Goal: Find specific page/section: Find specific page/section

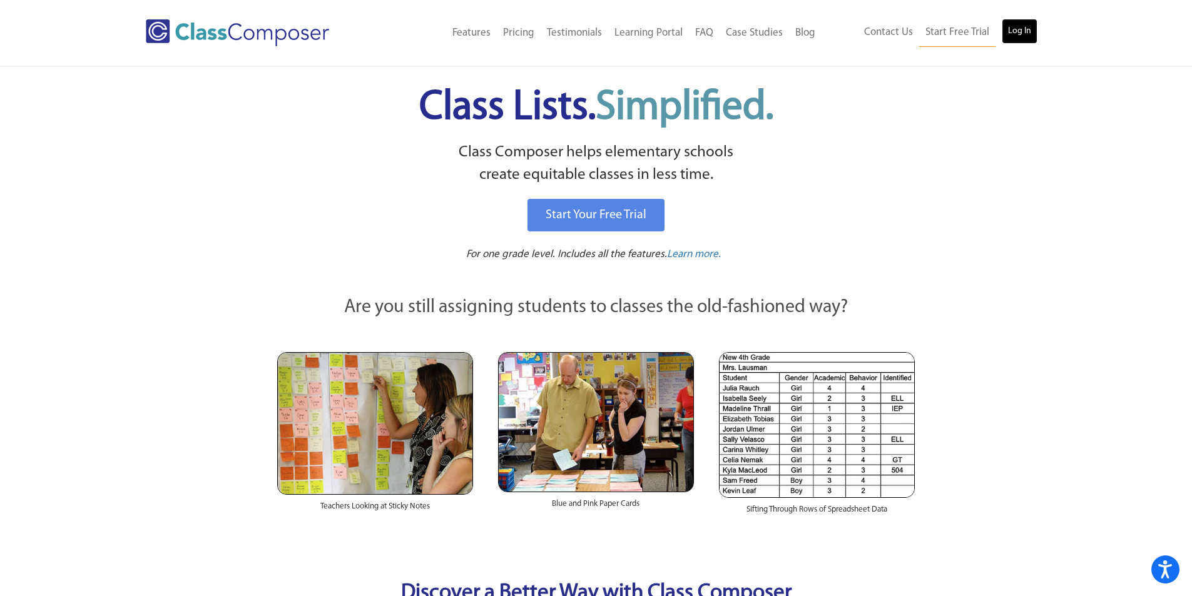
click at [1025, 43] on link "Log In" at bounding box center [1020, 31] width 36 height 25
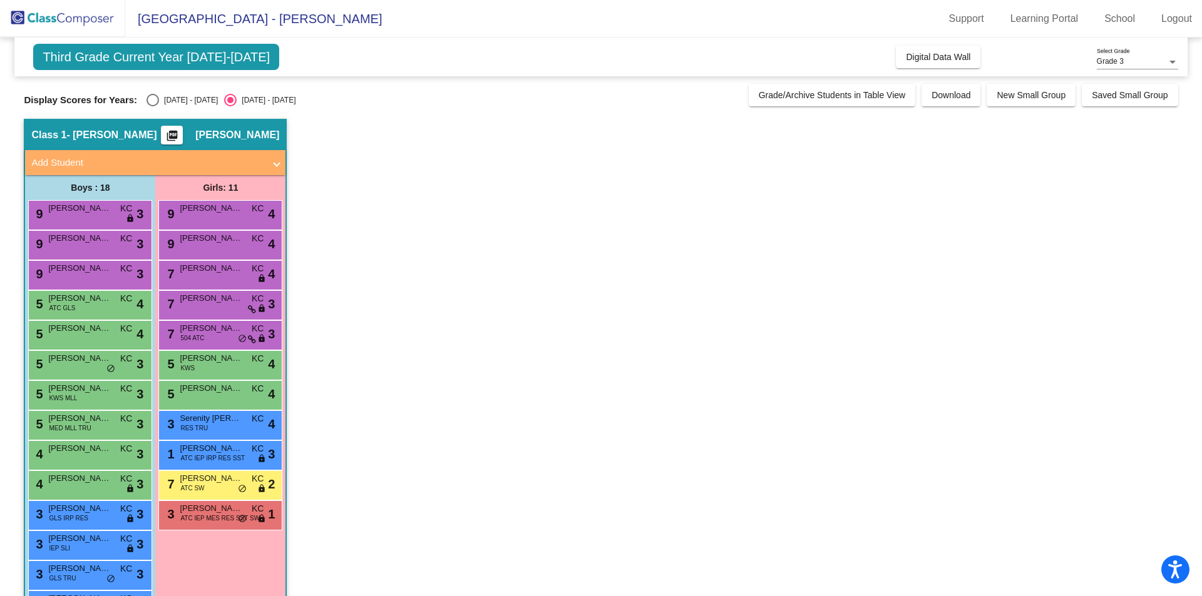
click at [168, 108] on div "Third Grade Current Year 2024-2025 Add, Move, or Retain Students Off On Incomin…" at bounding box center [600, 399] width 1153 height 723
click at [176, 101] on div "2023 - 2024" at bounding box center [188, 100] width 59 height 11
click at [153, 106] on input "2023 - 2024" at bounding box center [152, 106] width 1 height 1
radio input "true"
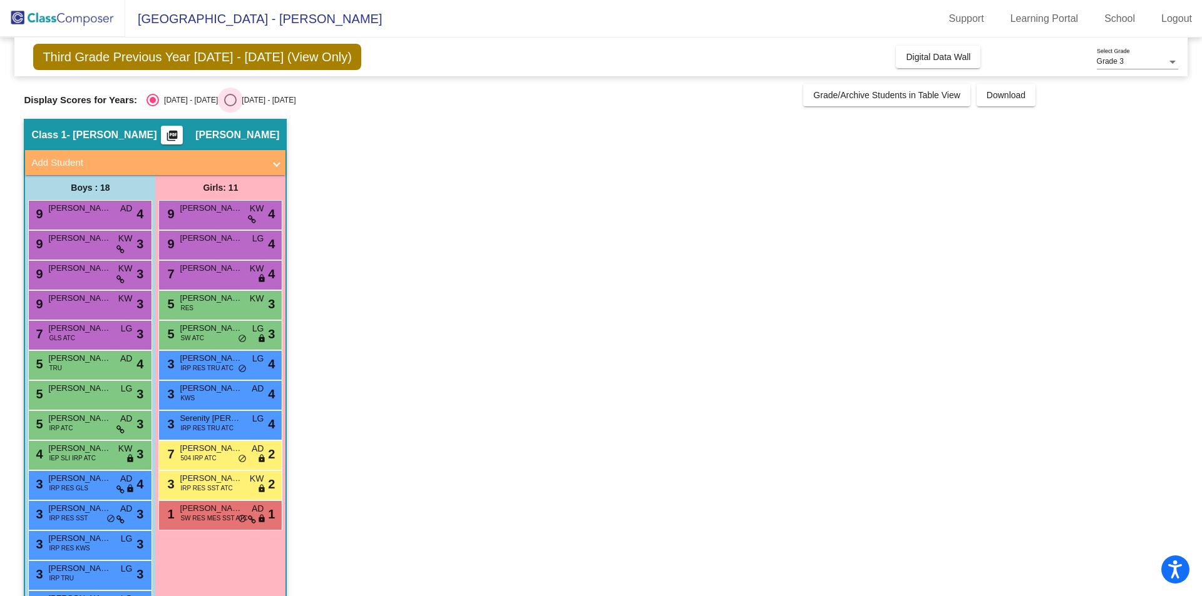
click at [237, 97] on div "2024 - 2025" at bounding box center [266, 100] width 59 height 11
click at [230, 106] on input "2024 - 2025" at bounding box center [230, 106] width 1 height 1
radio input "true"
